Goal: Information Seeking & Learning: Learn about a topic

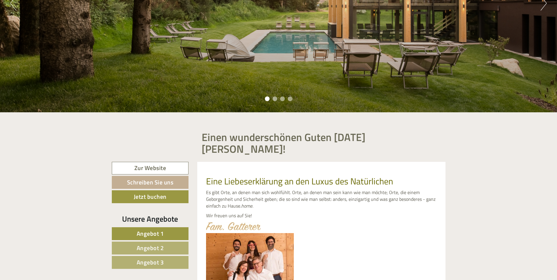
scroll to position [179, 0]
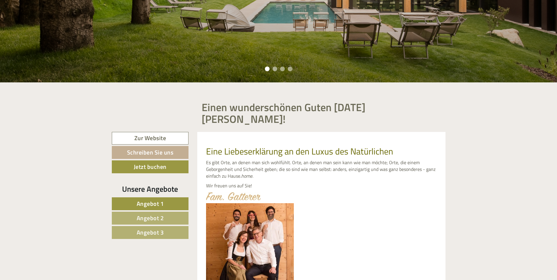
click at [158, 199] on span "Angebot 1" at bounding box center [150, 203] width 27 height 9
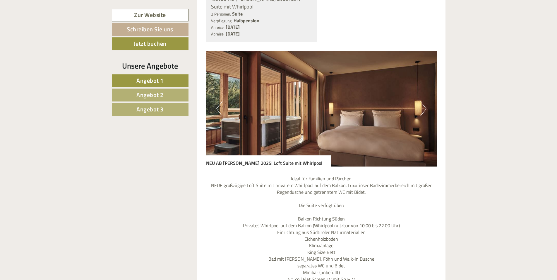
scroll to position [556, 0]
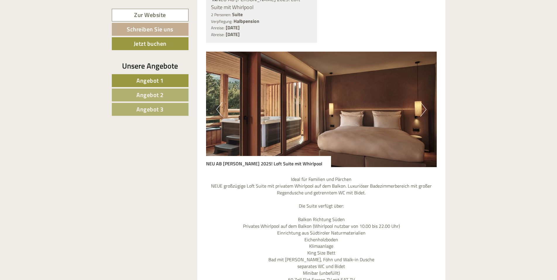
click at [424, 102] on button "Next" at bounding box center [423, 109] width 6 height 15
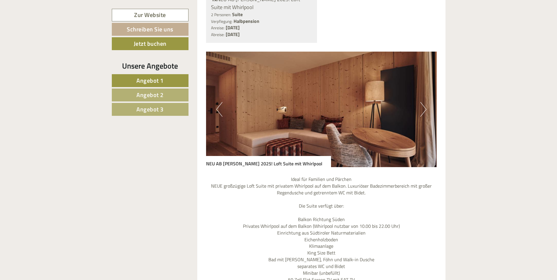
click at [424, 102] on button "Next" at bounding box center [423, 109] width 6 height 15
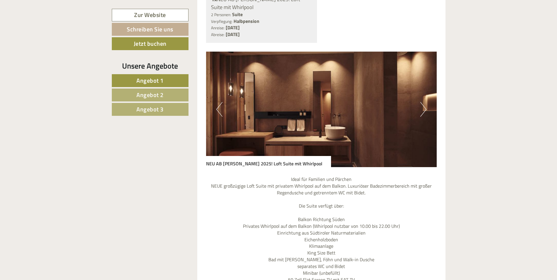
click at [424, 102] on button "Next" at bounding box center [423, 109] width 6 height 15
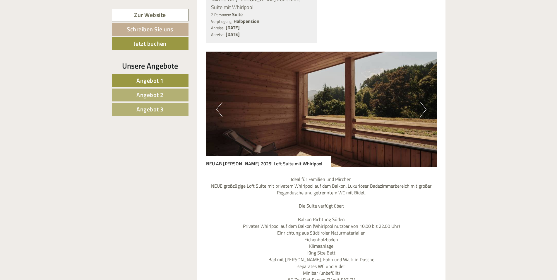
click at [424, 102] on button "Next" at bounding box center [423, 109] width 6 height 15
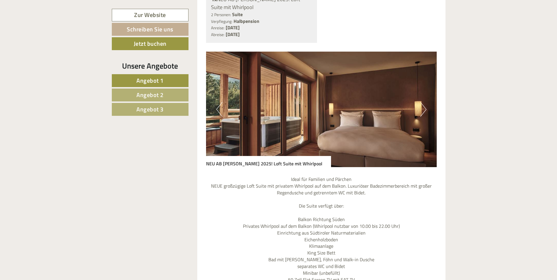
click at [424, 102] on button "Next" at bounding box center [423, 109] width 6 height 15
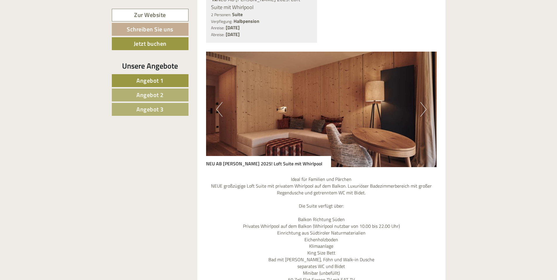
click at [424, 102] on button "Next" at bounding box center [423, 109] width 6 height 15
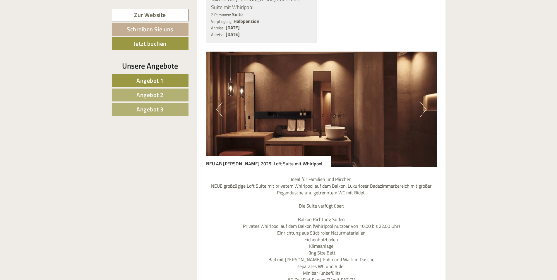
click at [424, 102] on button "Next" at bounding box center [423, 109] width 6 height 15
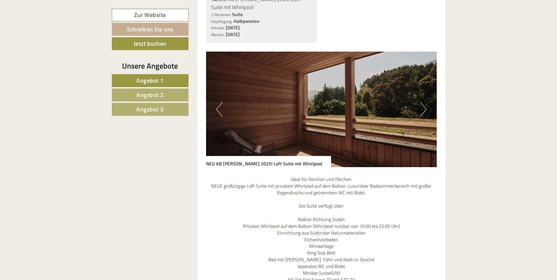
click at [424, 102] on button "Next" at bounding box center [423, 109] width 6 height 15
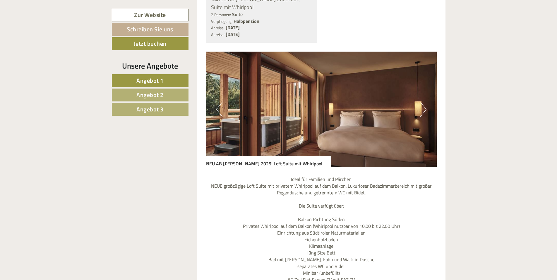
click at [424, 102] on button "Next" at bounding box center [423, 109] width 6 height 15
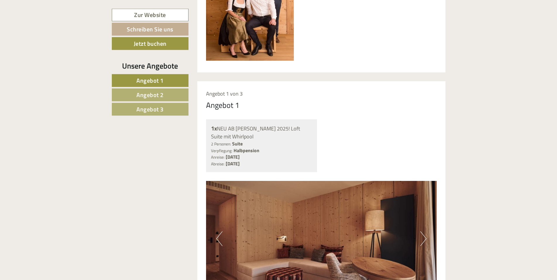
scroll to position [377, 0]
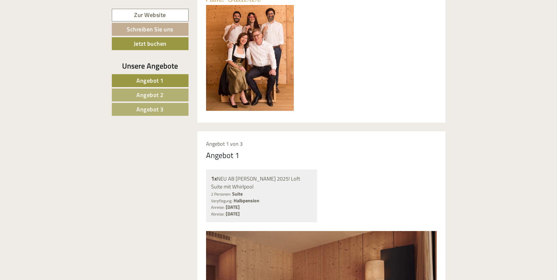
click at [148, 90] on span "Angebot 2" at bounding box center [149, 94] width 27 height 9
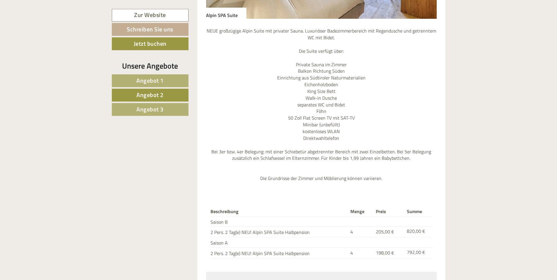
scroll to position [795, 0]
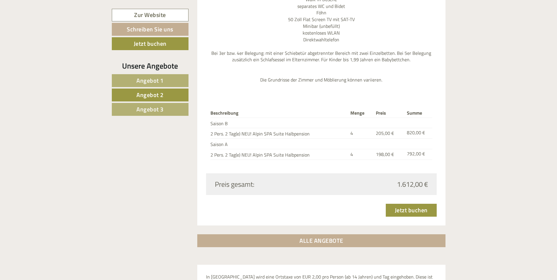
click at [125, 106] on link "Angebot 3" at bounding box center [150, 109] width 77 height 13
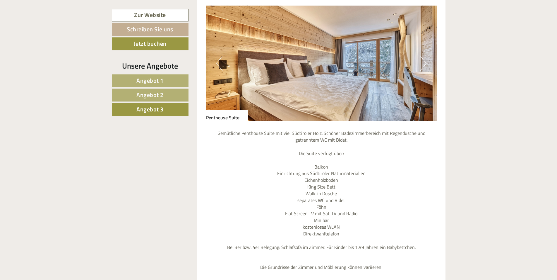
scroll to position [586, 0]
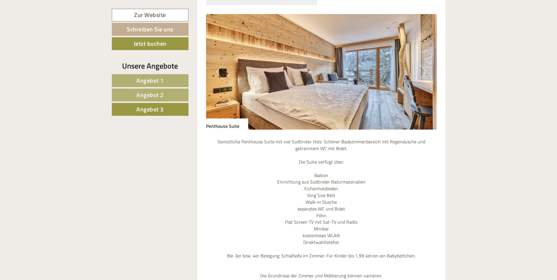
click at [424, 64] on button "Next" at bounding box center [423, 71] width 6 height 15
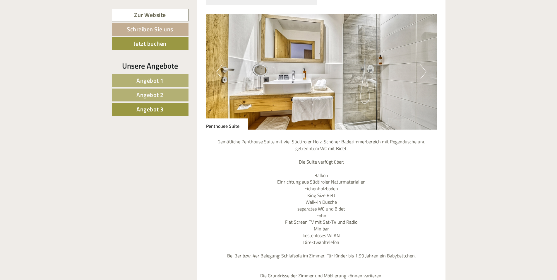
click at [424, 64] on button "Next" at bounding box center [423, 71] width 6 height 15
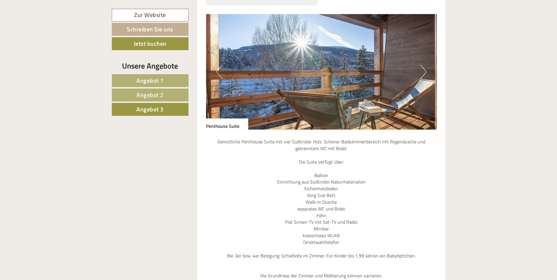
click at [424, 64] on button "Next" at bounding box center [423, 71] width 6 height 15
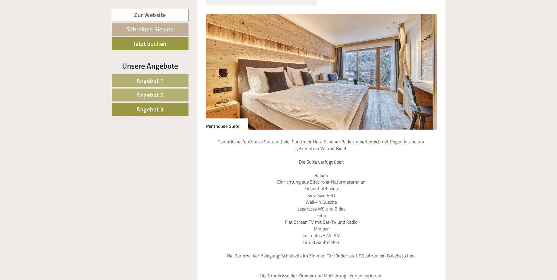
click at [424, 64] on button "Next" at bounding box center [423, 71] width 6 height 15
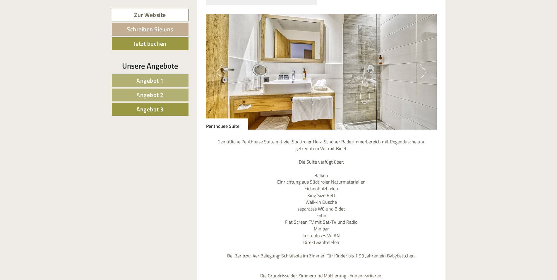
click at [424, 64] on button "Next" at bounding box center [423, 71] width 6 height 15
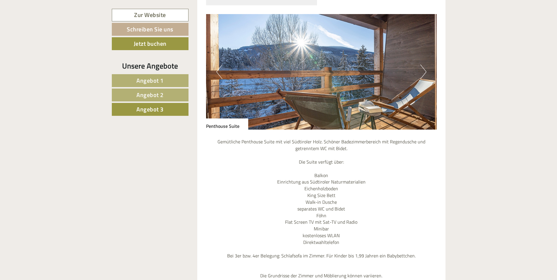
click at [156, 94] on span "Angebot 2" at bounding box center [149, 94] width 27 height 9
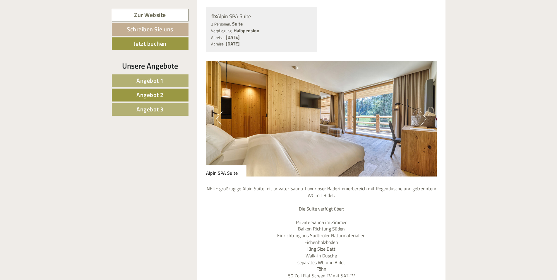
scroll to position [526, 0]
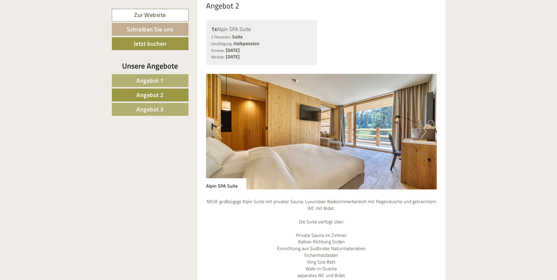
click at [424, 124] on button "Next" at bounding box center [423, 131] width 6 height 15
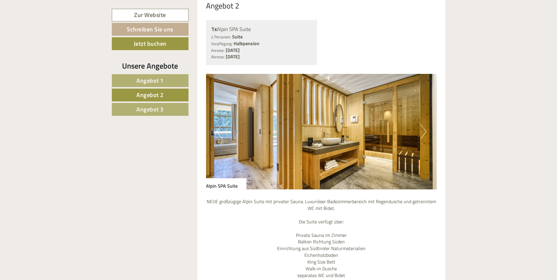
click at [424, 124] on button "Next" at bounding box center [423, 131] width 6 height 15
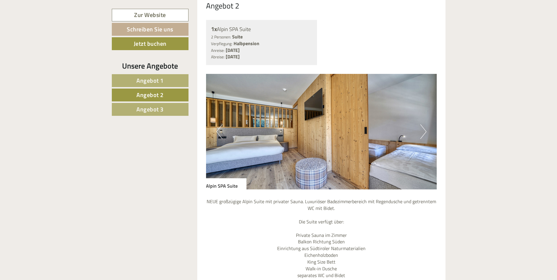
click at [424, 124] on button "Next" at bounding box center [423, 131] width 6 height 15
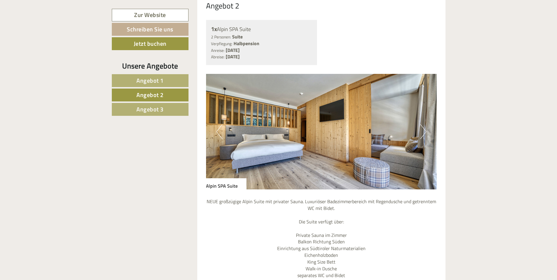
click at [424, 124] on button "Next" at bounding box center [423, 131] width 6 height 15
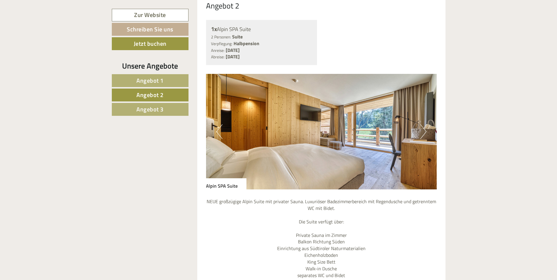
click at [424, 124] on button "Next" at bounding box center [423, 131] width 6 height 15
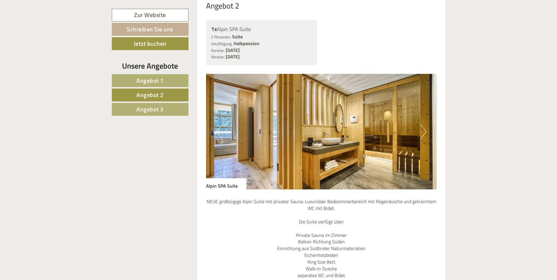
click at [143, 81] on span "Angebot 1" at bounding box center [149, 80] width 27 height 9
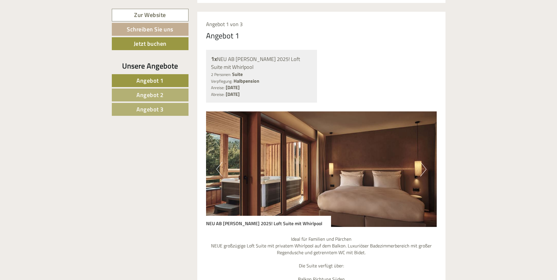
click at [422, 162] on button "Next" at bounding box center [423, 169] width 6 height 15
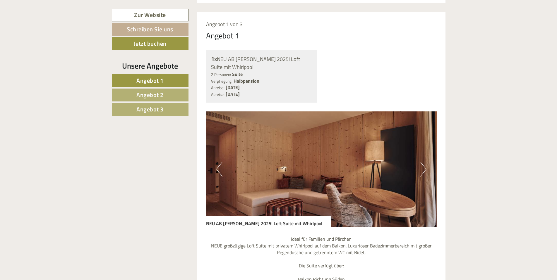
click at [422, 162] on button "Next" at bounding box center [423, 169] width 6 height 15
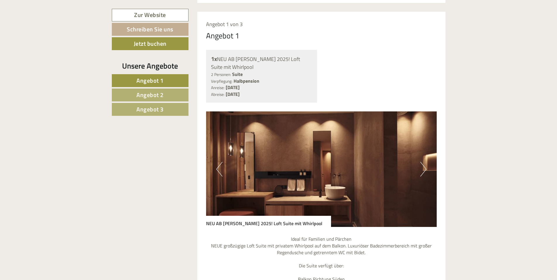
click at [422, 162] on button "Next" at bounding box center [423, 169] width 6 height 15
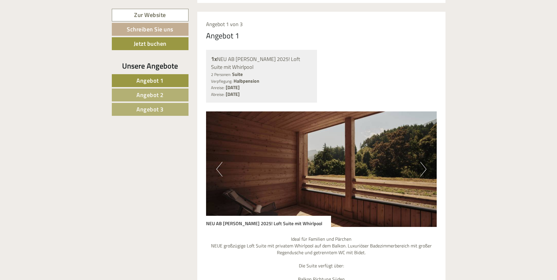
click at [422, 162] on button "Next" at bounding box center [423, 169] width 6 height 15
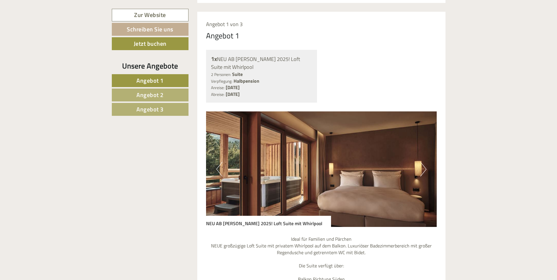
scroll to position [526, 0]
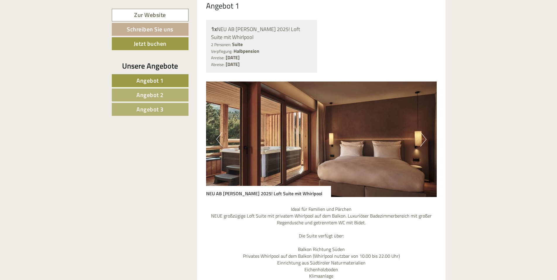
click at [423, 132] on button "Next" at bounding box center [423, 139] width 6 height 15
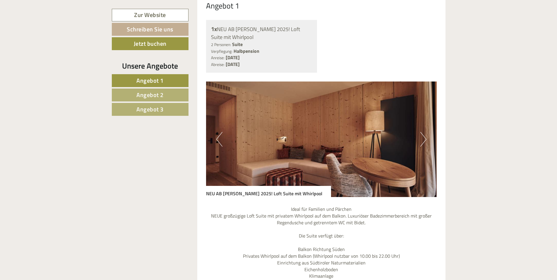
click at [423, 132] on button "Next" at bounding box center [423, 139] width 6 height 15
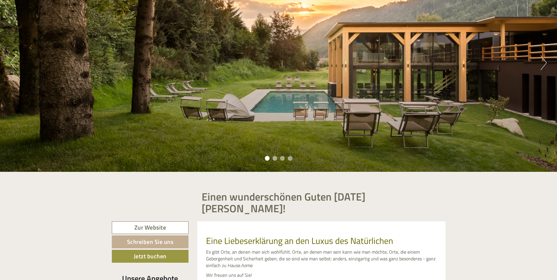
scroll to position [49, 0]
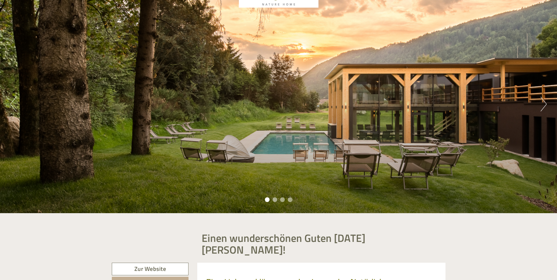
click at [542, 102] on button "Next" at bounding box center [544, 104] width 6 height 15
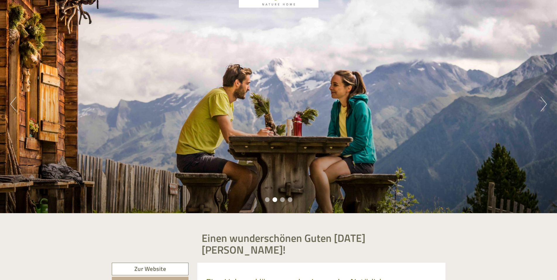
click at [542, 102] on button "Next" at bounding box center [544, 104] width 6 height 15
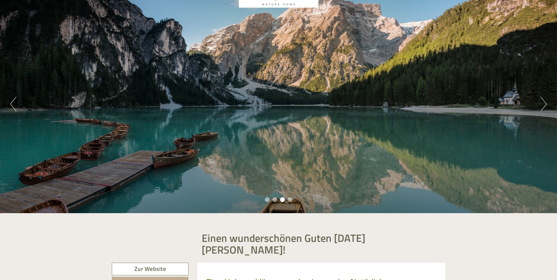
click at [542, 102] on button "Next" at bounding box center [544, 104] width 6 height 15
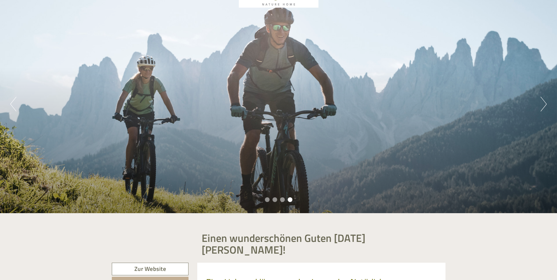
click at [542, 102] on button "Next" at bounding box center [544, 104] width 6 height 15
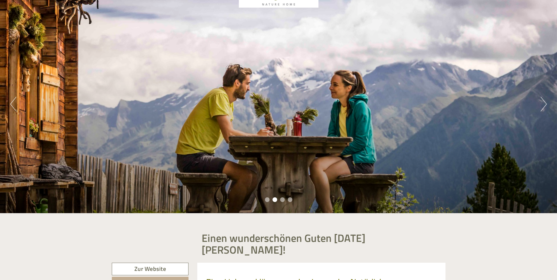
click at [14, 104] on button "Previous" at bounding box center [13, 104] width 6 height 15
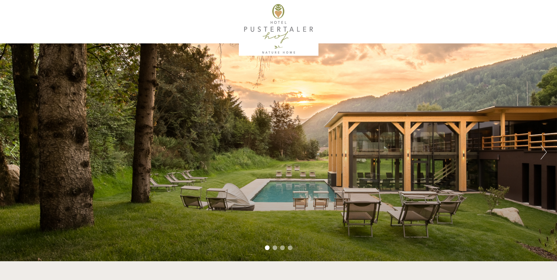
scroll to position [0, 0]
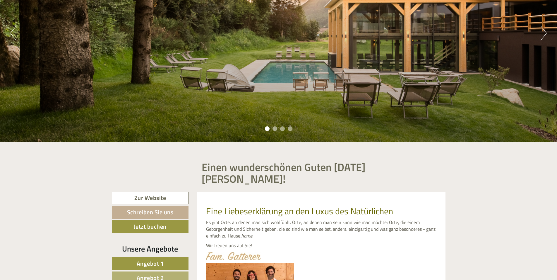
scroll to position [239, 0]
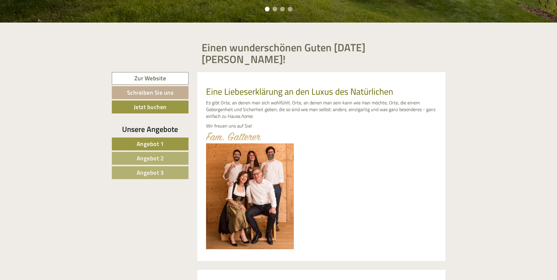
click at [158, 139] on span "Angebot 1" at bounding box center [150, 143] width 27 height 9
